Goal: Task Accomplishment & Management: Manage account settings

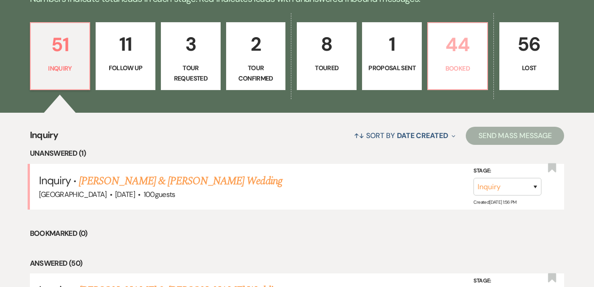
click at [470, 72] on p "Booked" at bounding box center [458, 68] width 48 height 10
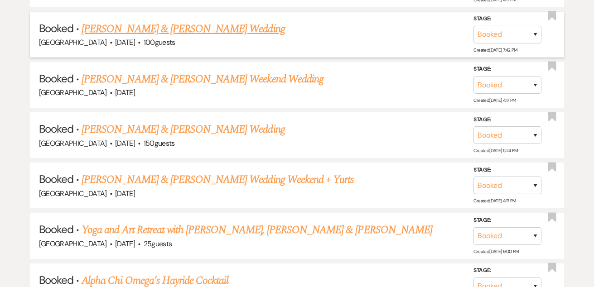
scroll to position [602, 0]
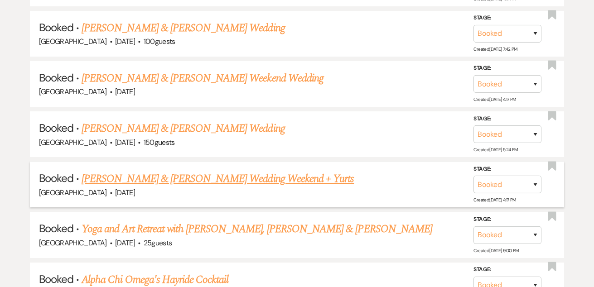
click at [296, 171] on link "[PERSON_NAME] & [PERSON_NAME] Wedding Weekend + Yurts" at bounding box center [218, 179] width 272 height 16
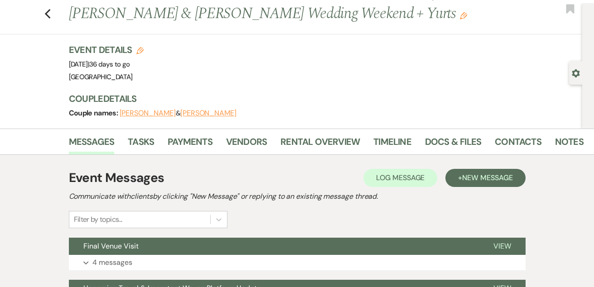
scroll to position [25, 0]
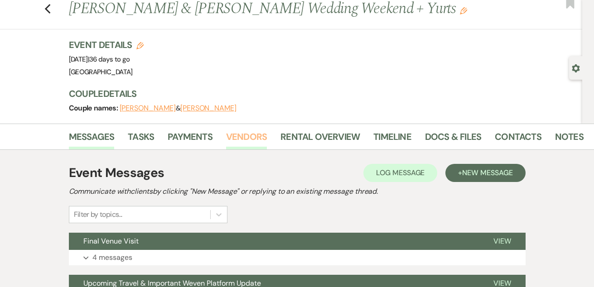
click at [229, 131] on link "Vendors" at bounding box center [246, 140] width 41 height 20
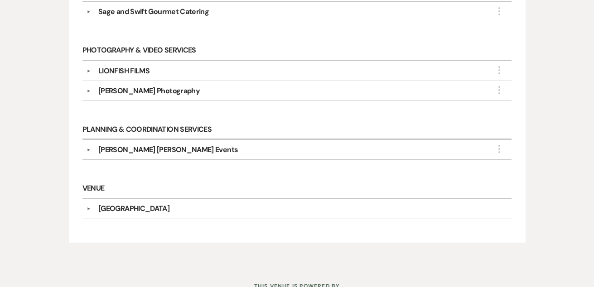
scroll to position [588, 0]
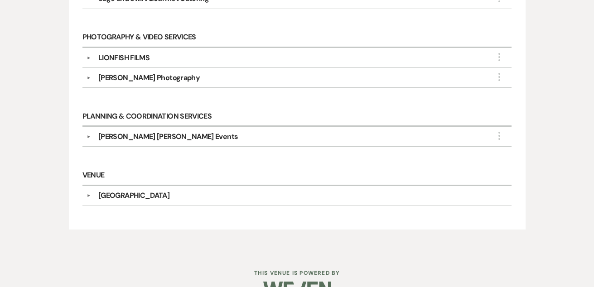
click at [166, 139] on div "[PERSON_NAME] [PERSON_NAME] Events" at bounding box center [168, 136] width 140 height 11
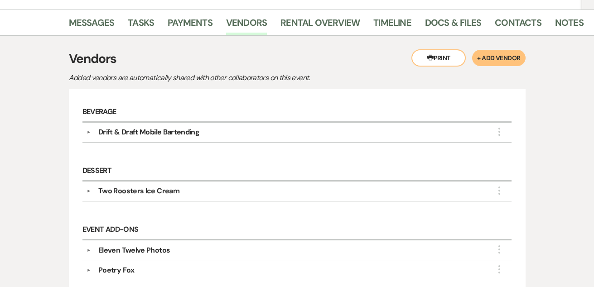
scroll to position [22, 0]
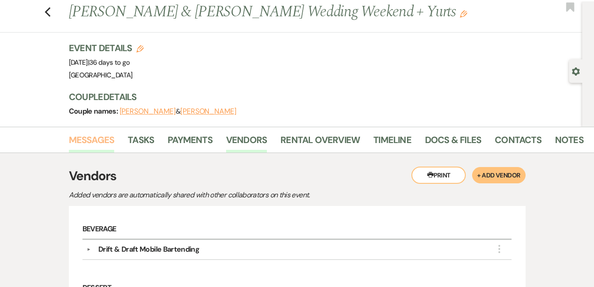
click at [91, 144] on link "Messages" at bounding box center [92, 143] width 46 height 20
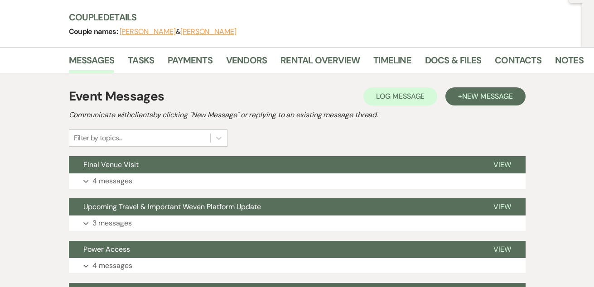
scroll to position [103, 0]
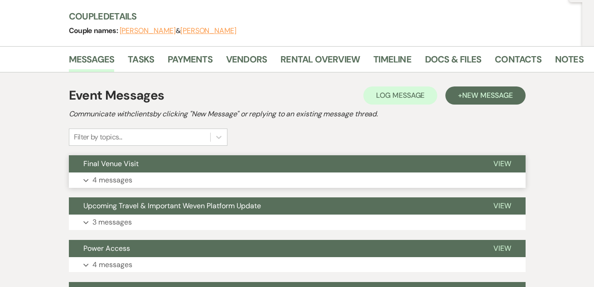
click at [124, 172] on button "Final Venue Visit" at bounding box center [274, 163] width 410 height 17
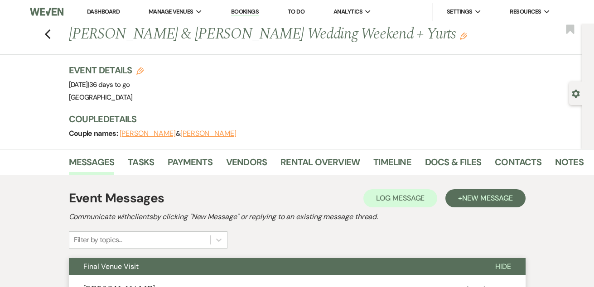
scroll to position [0, 0]
click at [446, 165] on link "Docs & Files" at bounding box center [453, 165] width 56 height 20
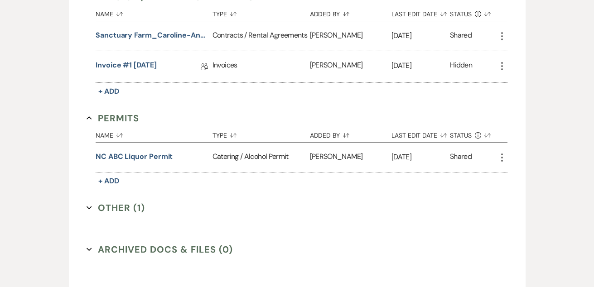
scroll to position [276, 0]
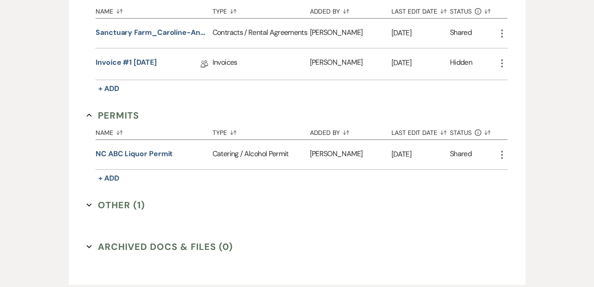
click at [118, 203] on button "Other (1) Expand" at bounding box center [116, 206] width 58 height 14
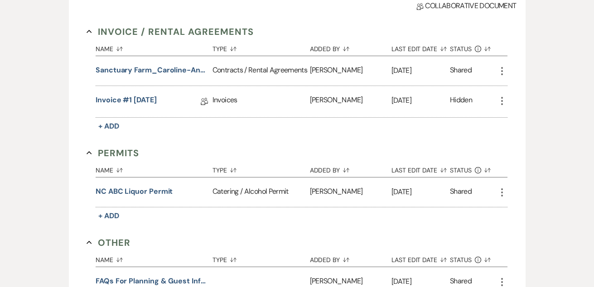
scroll to position [234, 0]
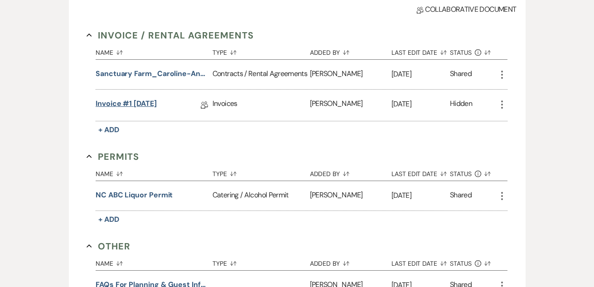
click at [129, 102] on link "Invoice #1 [DATE]" at bounding box center [126, 105] width 61 height 14
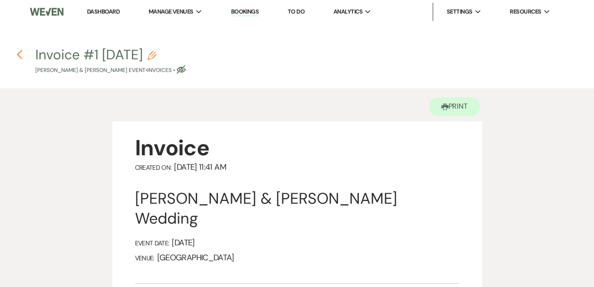
click at [18, 58] on icon "Previous" at bounding box center [19, 54] width 7 height 11
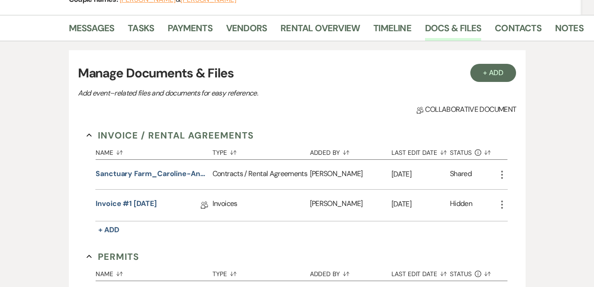
scroll to position [97, 0]
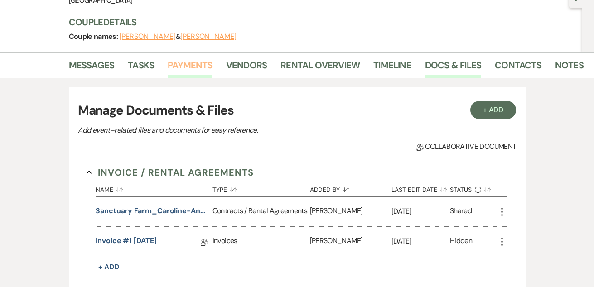
click at [193, 70] on link "Payments" at bounding box center [190, 68] width 45 height 20
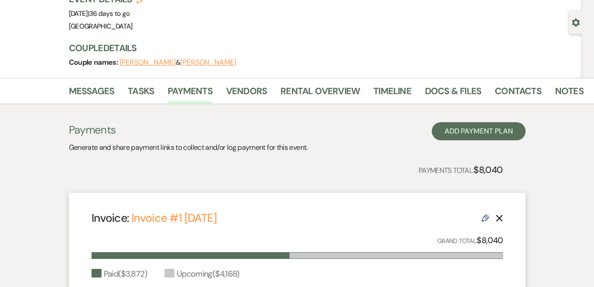
scroll to position [58, 0]
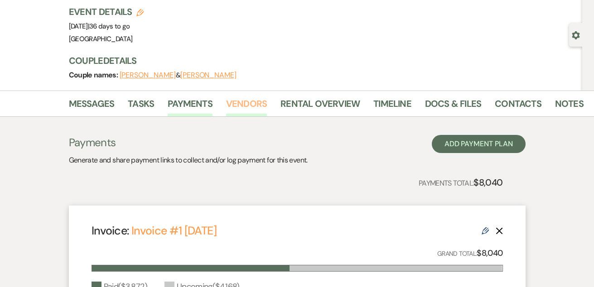
click at [253, 104] on link "Vendors" at bounding box center [246, 107] width 41 height 20
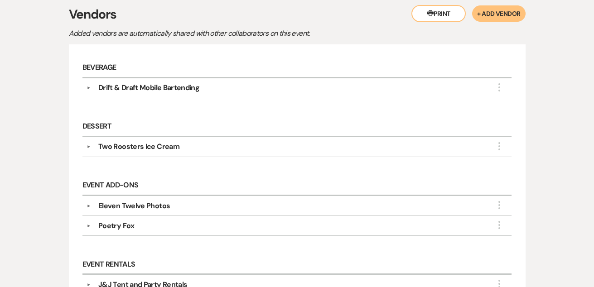
scroll to position [199, 0]
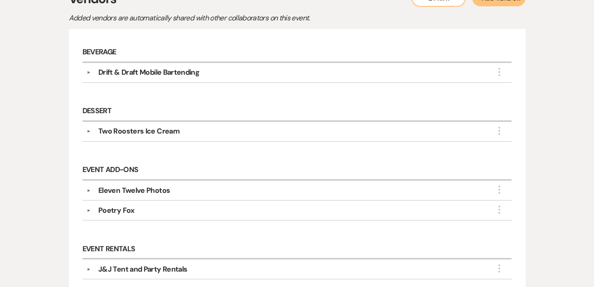
click at [185, 74] on div "Drift & Draft Mobile Bartending" at bounding box center [148, 72] width 101 height 11
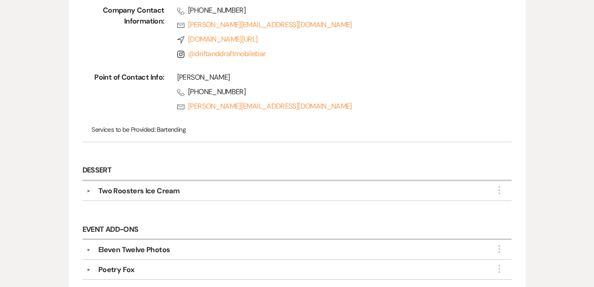
click at [228, 197] on div "▼ Two Roosters Ice Cream More Company Contact Information: Rsvp [EMAIL_ADDRESS]…" at bounding box center [297, 191] width 430 height 20
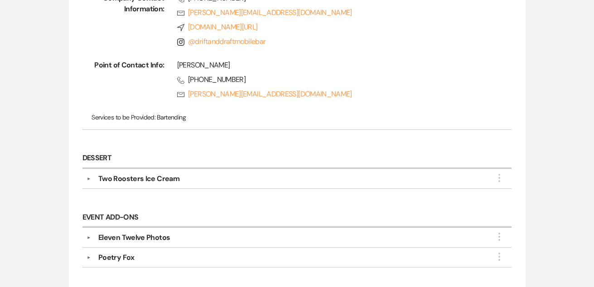
click at [187, 176] on div "Two Roosters Ice Cream" at bounding box center [299, 179] width 417 height 11
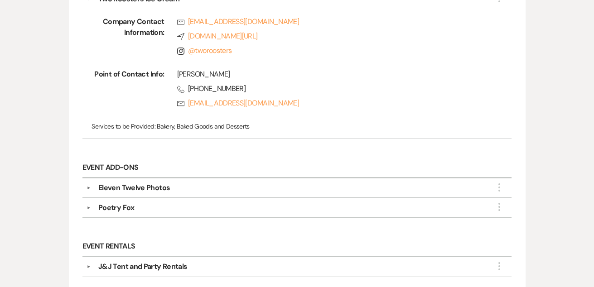
click at [178, 191] on div "Eleven Twelve Photos" at bounding box center [299, 188] width 417 height 11
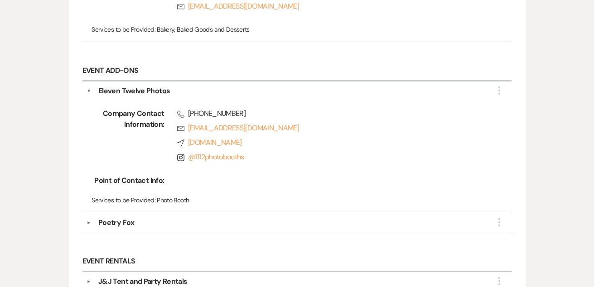
click at [172, 219] on div "Poetry Fox" at bounding box center [299, 223] width 417 height 11
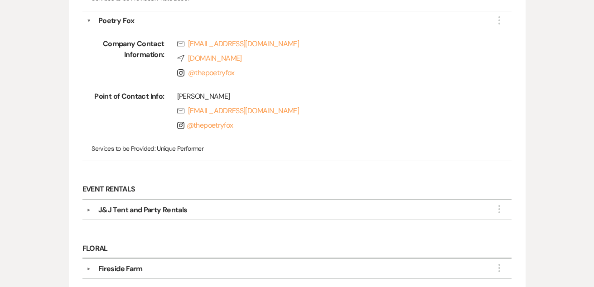
click at [184, 205] on div "J&J Tent and Party Rentals" at bounding box center [142, 210] width 89 height 11
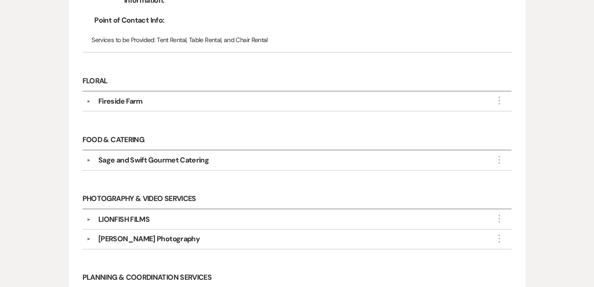
scroll to position [1020, 0]
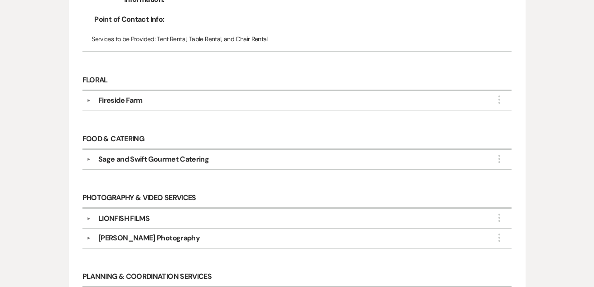
click at [192, 95] on div "Fireside Farm" at bounding box center [299, 100] width 417 height 11
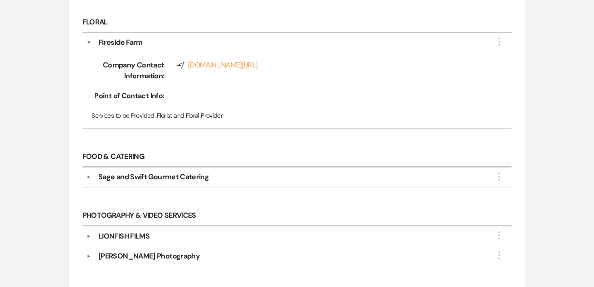
scroll to position [1082, 0]
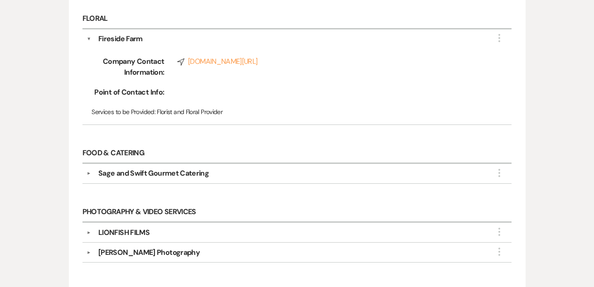
click at [190, 164] on div "▼ Sage and Swift Gourmet Catering More Company Contact Information: Rsvp [EMAIL…" at bounding box center [297, 174] width 430 height 20
click at [189, 168] on div "Sage and Swift Gourmet Catering" at bounding box center [153, 173] width 111 height 11
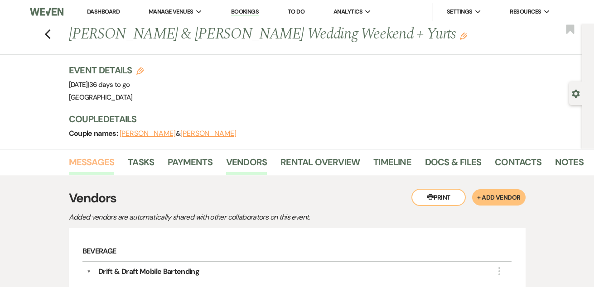
scroll to position [0, 0]
click at [98, 170] on link "Messages" at bounding box center [92, 165] width 46 height 20
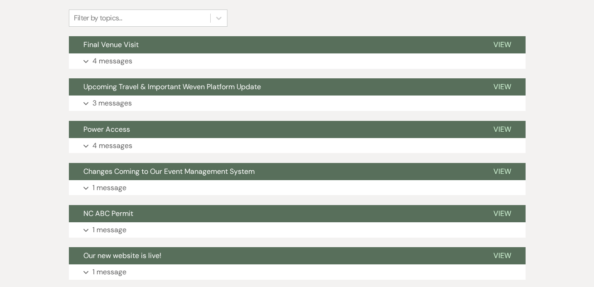
scroll to position [225, 0]
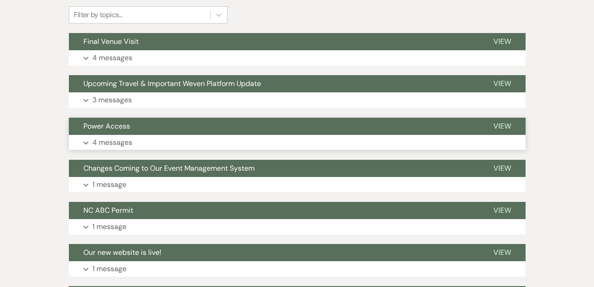
click at [134, 132] on button "Power Access" at bounding box center [274, 126] width 410 height 17
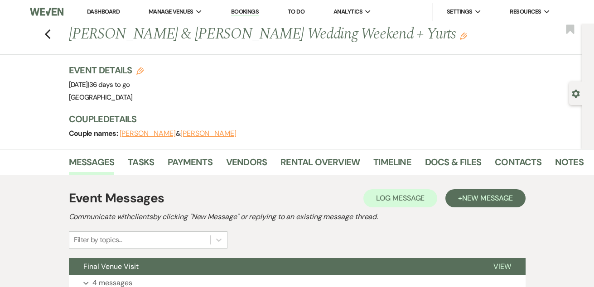
scroll to position [0, 0]
click at [564, 161] on link "Notes" at bounding box center [569, 165] width 29 height 20
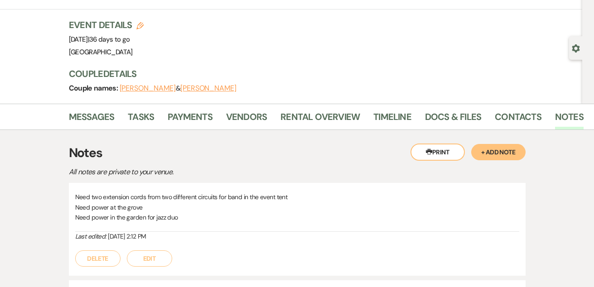
scroll to position [48, 0]
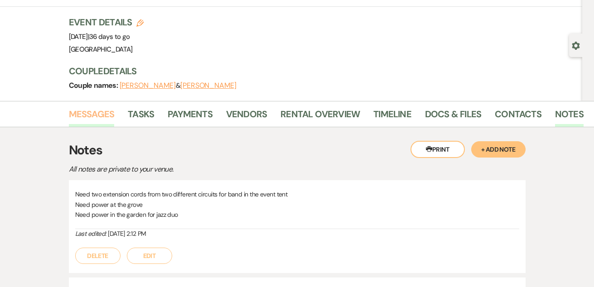
click at [95, 112] on link "Messages" at bounding box center [92, 117] width 46 height 20
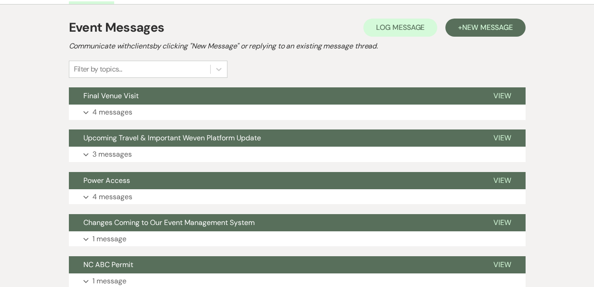
scroll to position [165, 0]
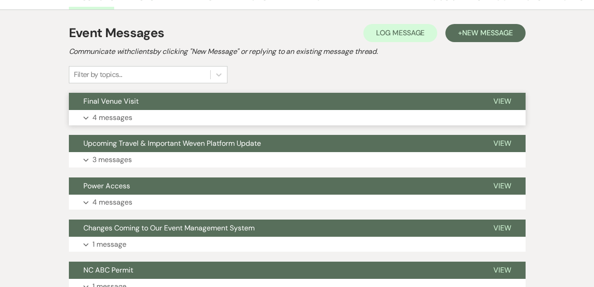
click at [132, 117] on button "Expand 4 messages" at bounding box center [297, 117] width 457 height 15
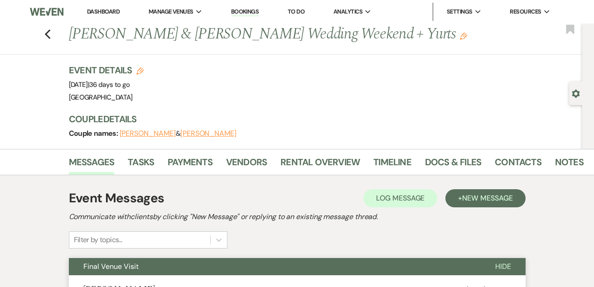
scroll to position [16, 0]
